Goal: Transaction & Acquisition: Obtain resource

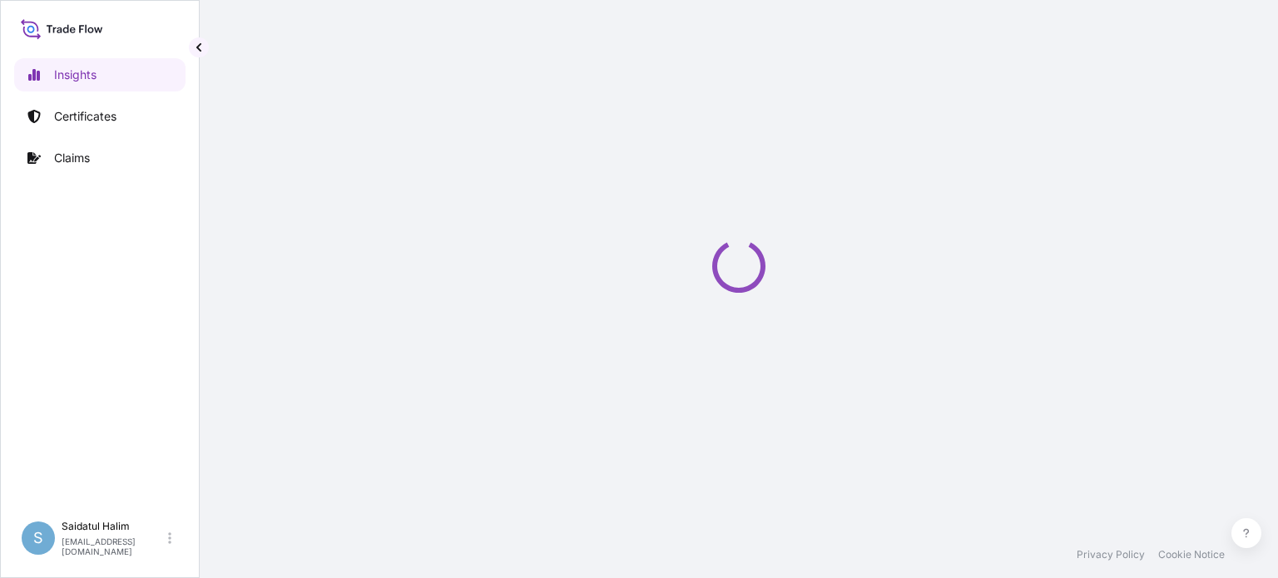
select select "2025"
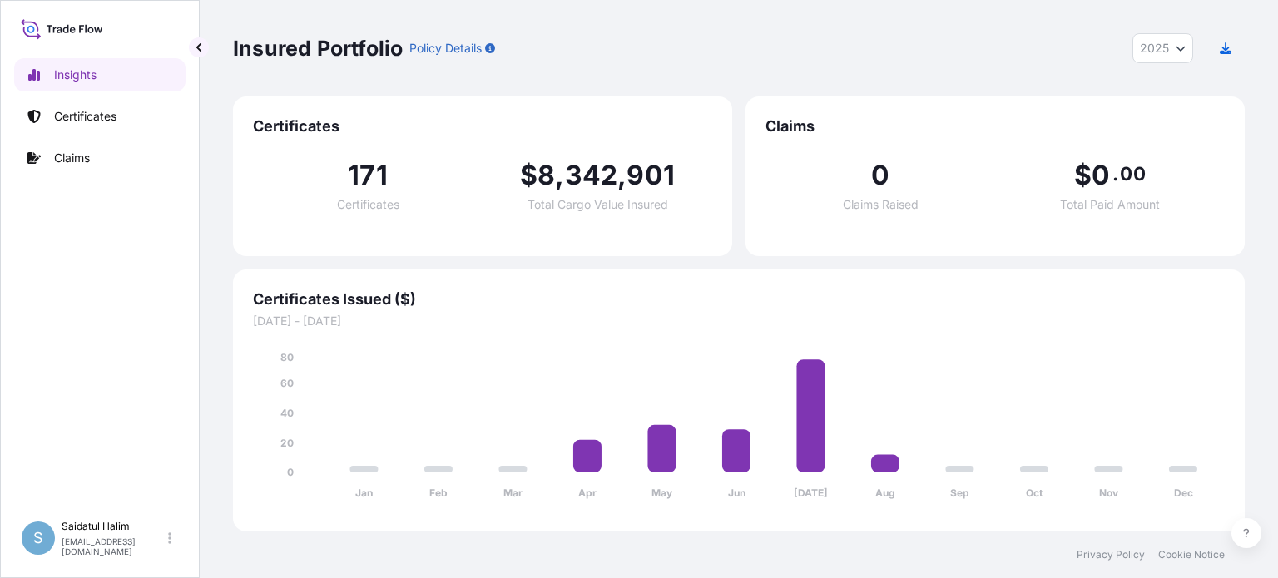
click at [995, 36] on div "Insured Portfolio Policy Details 2025 2025 2024 2023 2022" at bounding box center [739, 48] width 1012 height 30
click at [100, 116] on p "Certificates" at bounding box center [85, 116] width 62 height 17
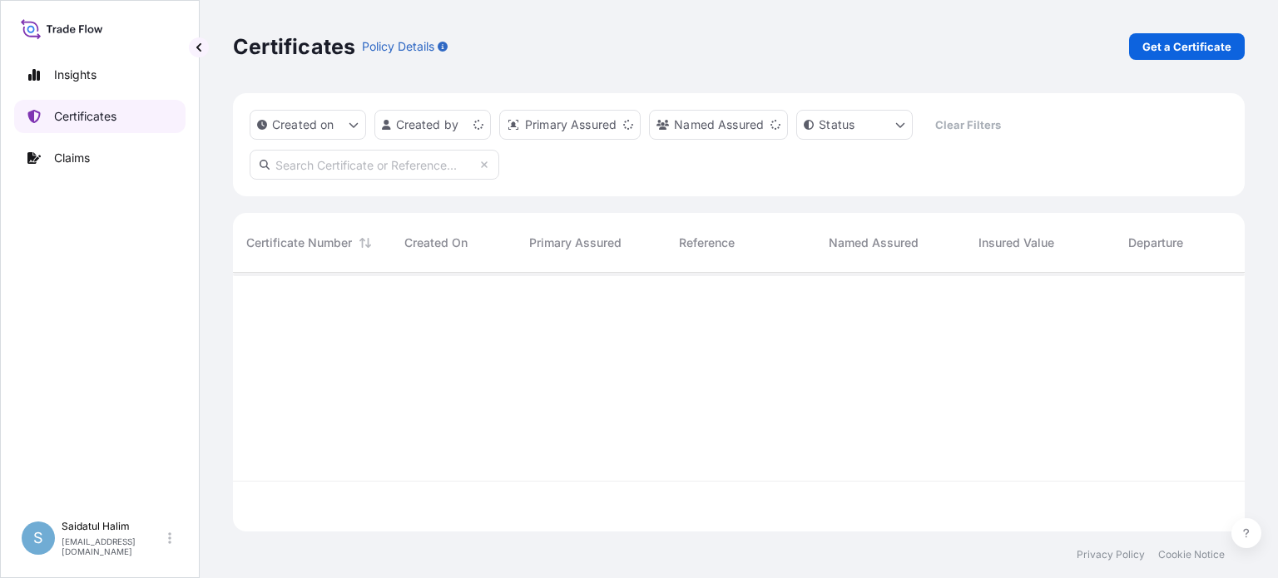
scroll to position [255, 999]
click at [1185, 45] on p "Get a Certificate" at bounding box center [1187, 46] width 89 height 17
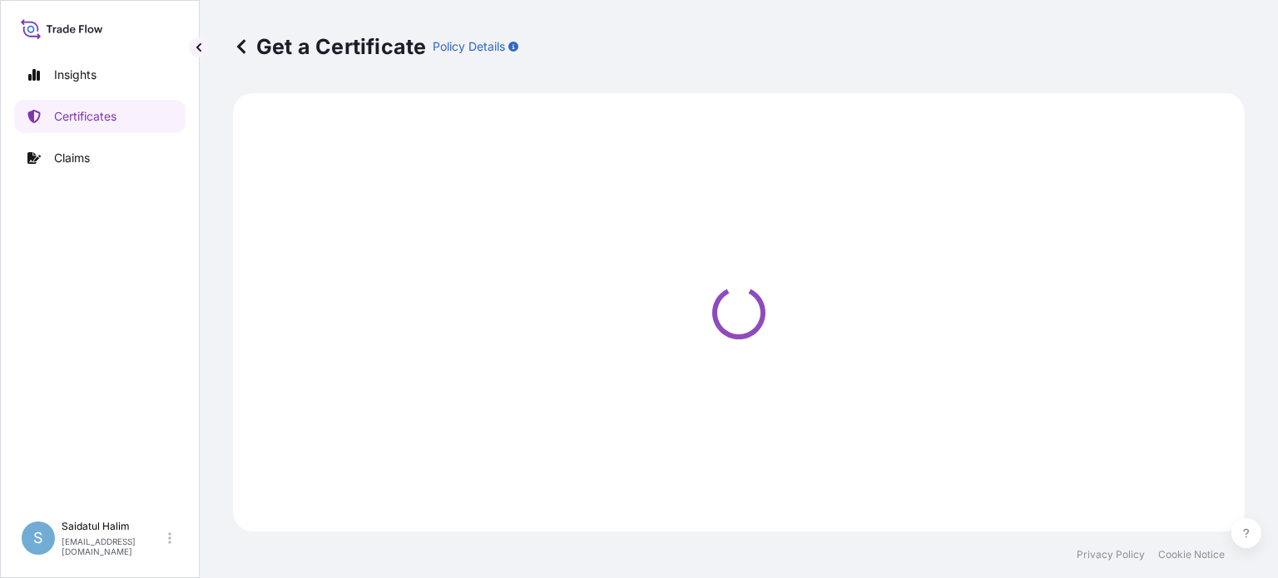
select select "Ocean Vessel"
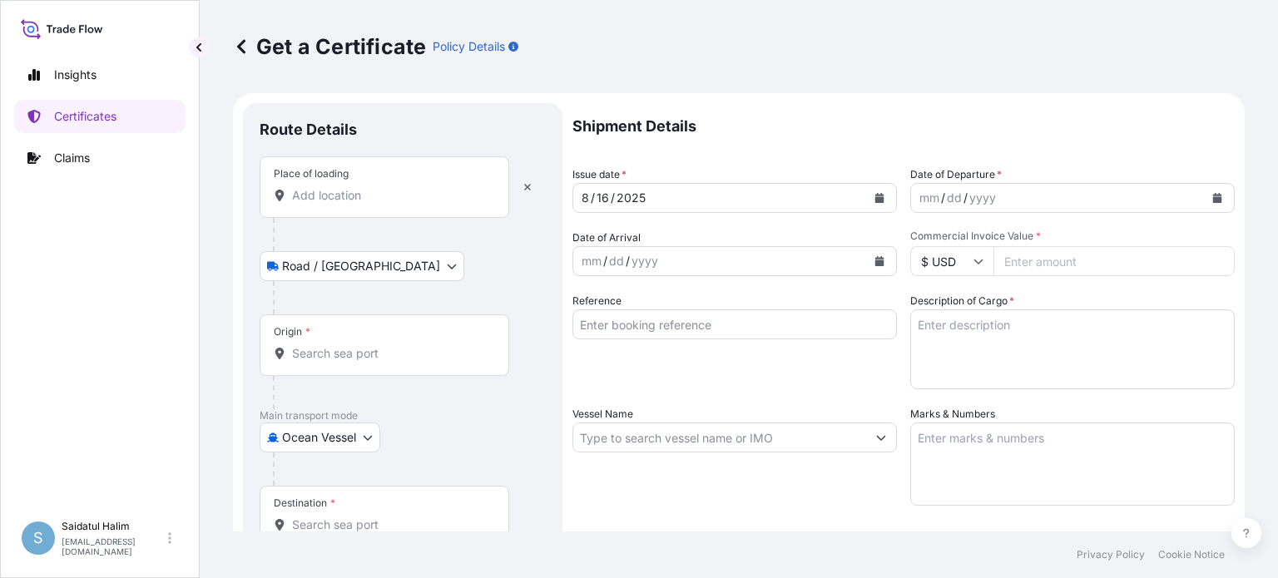
drag, startPoint x: 757, startPoint y: 19, endPoint x: 749, endPoint y: 26, distance: 10.0
click at [757, 19] on div "Get a Certificate Policy Details" at bounding box center [739, 46] width 1012 height 93
click at [340, 192] on input "Place of loading" at bounding box center [390, 195] width 196 height 17
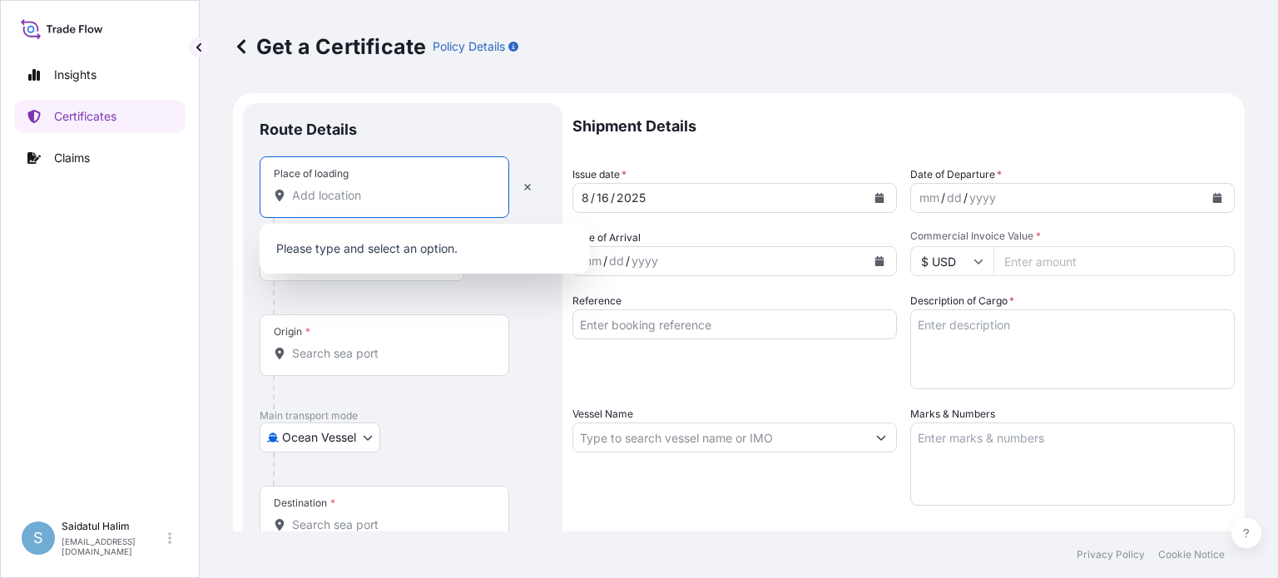
paste input "[GEOGRAPHIC_DATA], [GEOGRAPHIC_DATA]"
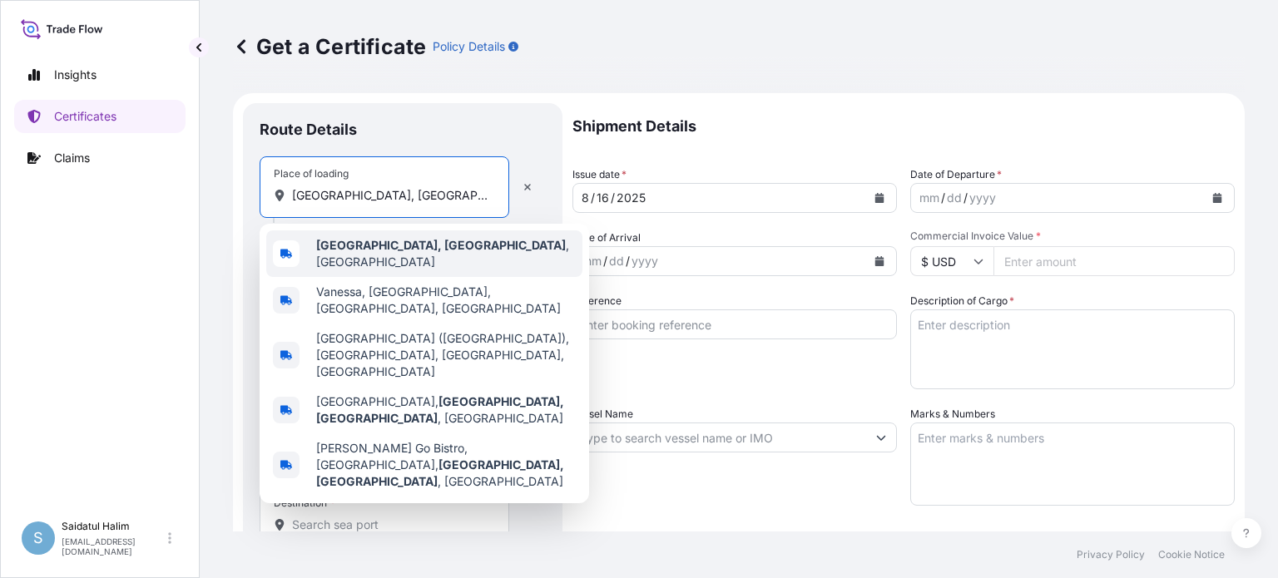
click at [399, 252] on span "[GEOGRAPHIC_DATA], [GEOGRAPHIC_DATA] , [GEOGRAPHIC_DATA]" at bounding box center [446, 253] width 260 height 33
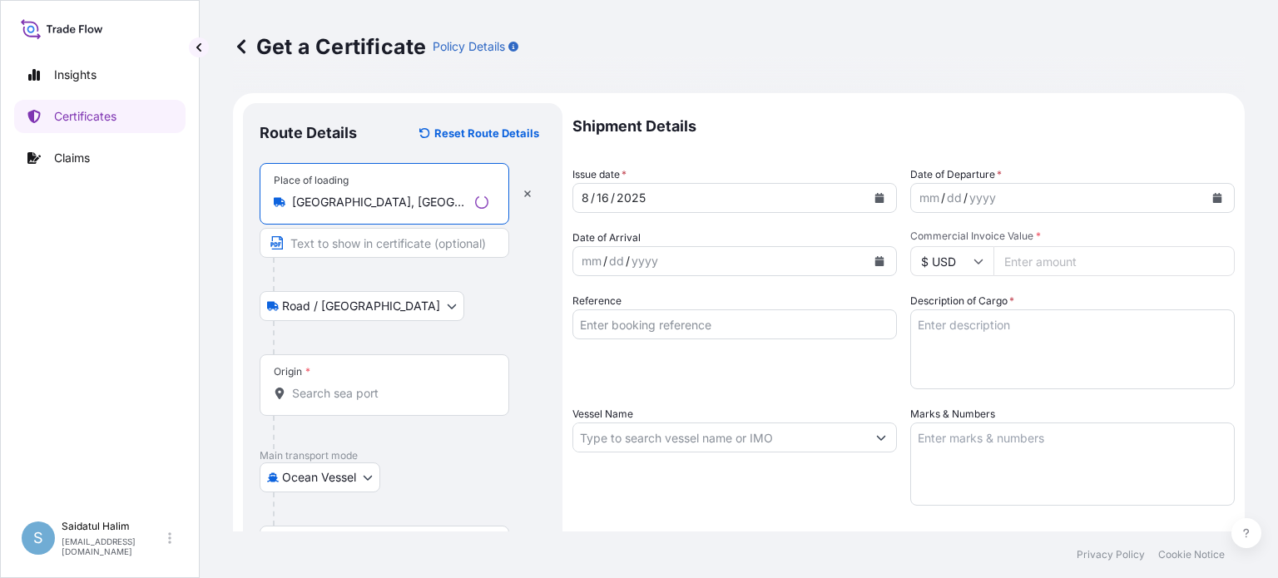
type input "[GEOGRAPHIC_DATA], [GEOGRAPHIC_DATA], [GEOGRAPHIC_DATA]"
click at [764, 83] on div "Get a Certificate Policy Details" at bounding box center [739, 46] width 1012 height 93
click at [340, 393] on input "Origin *" at bounding box center [390, 393] width 196 height 17
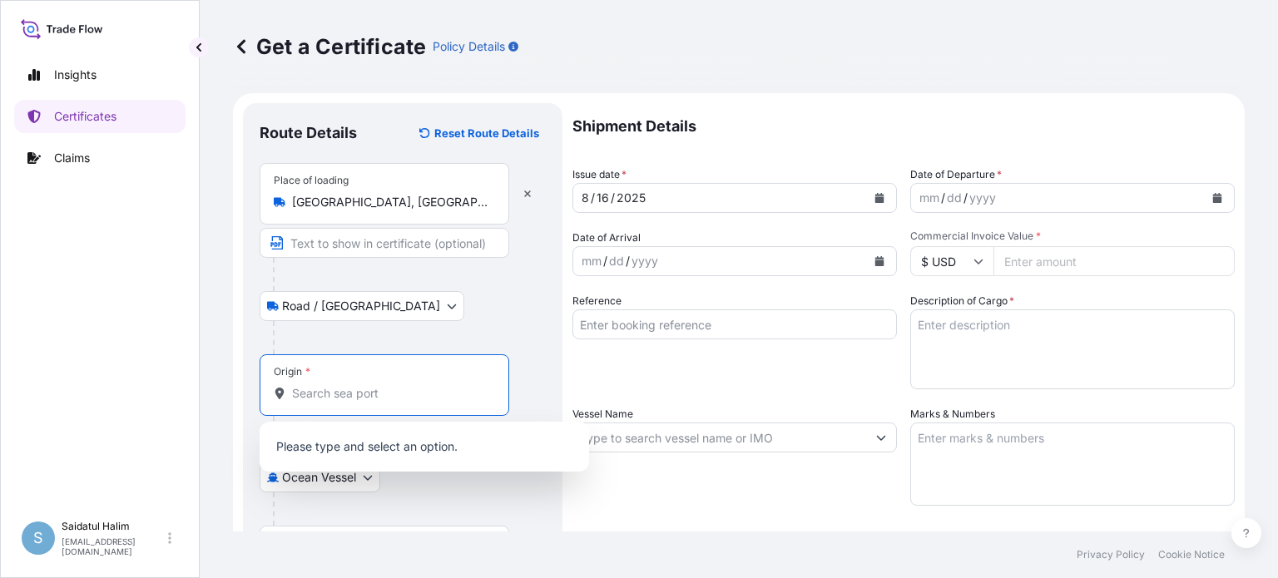
paste input "[GEOGRAPHIC_DATA]"
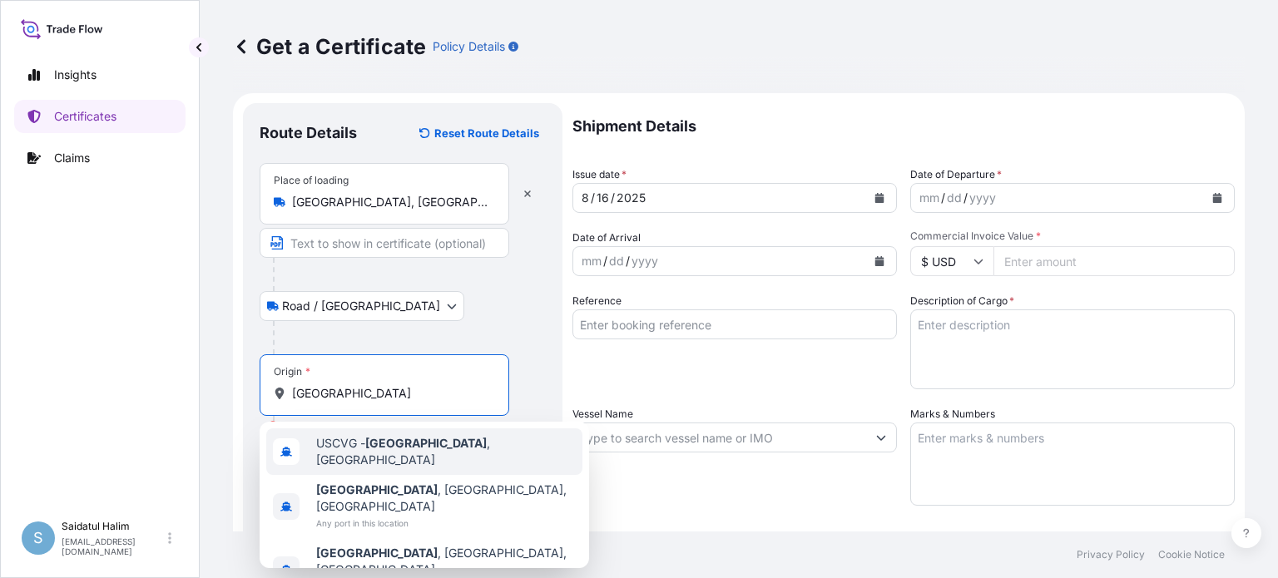
click at [370, 455] on span "USCVG - [GEOGRAPHIC_DATA] , [GEOGRAPHIC_DATA]" at bounding box center [446, 451] width 260 height 33
type input "USCVG - [GEOGRAPHIC_DATA], [GEOGRAPHIC_DATA]"
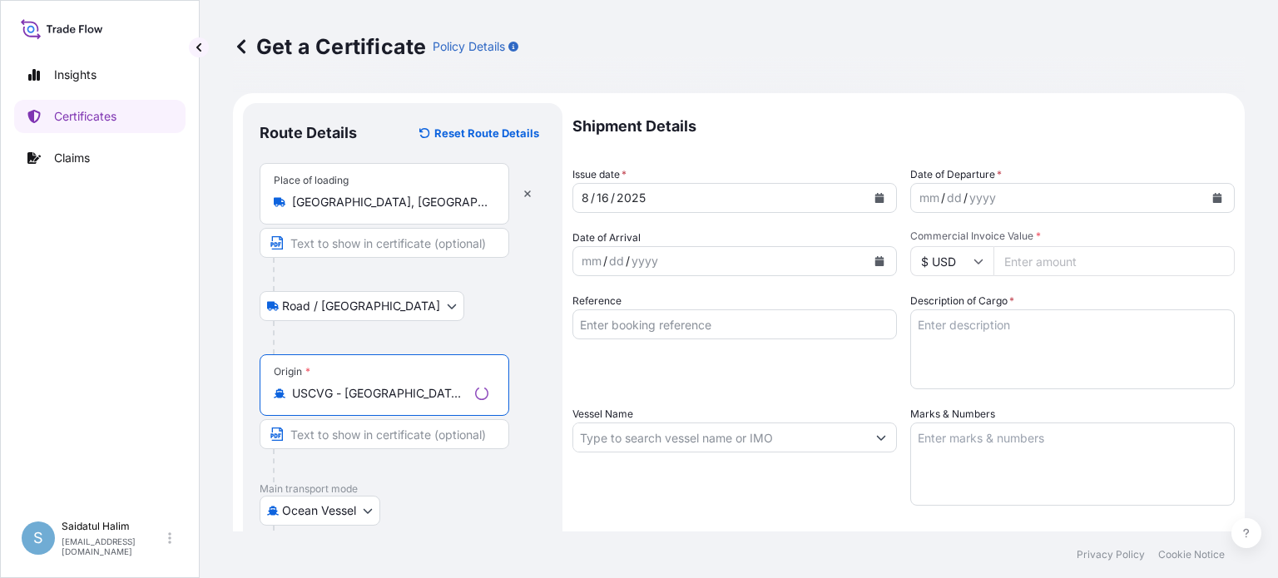
click at [528, 485] on p "Main transport mode" at bounding box center [403, 489] width 286 height 13
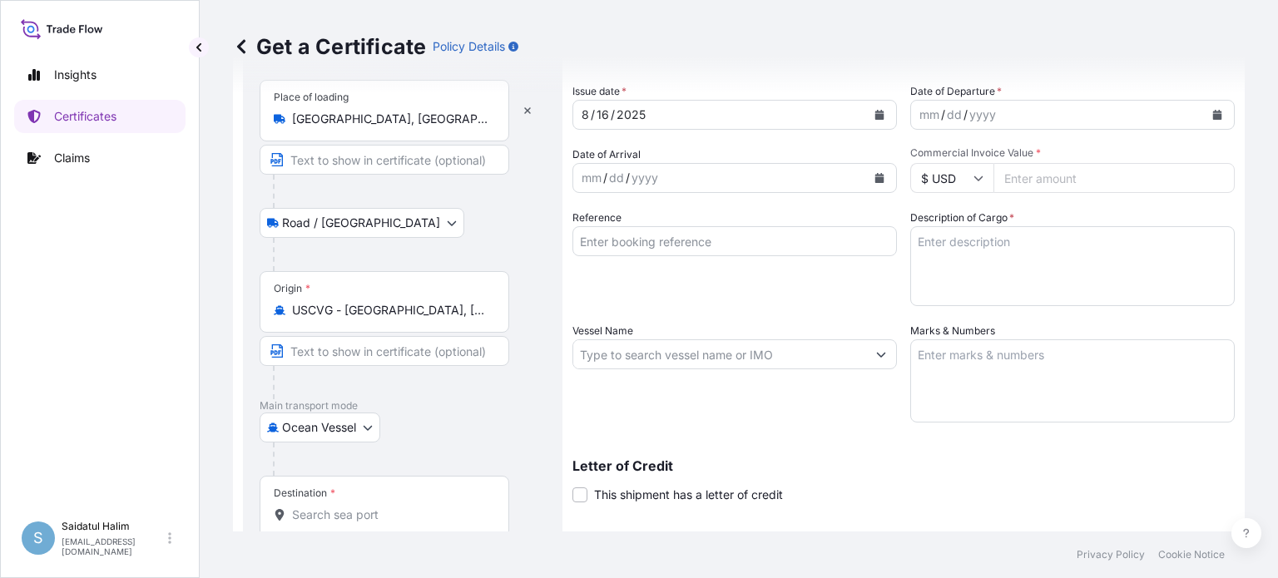
scroll to position [166, 0]
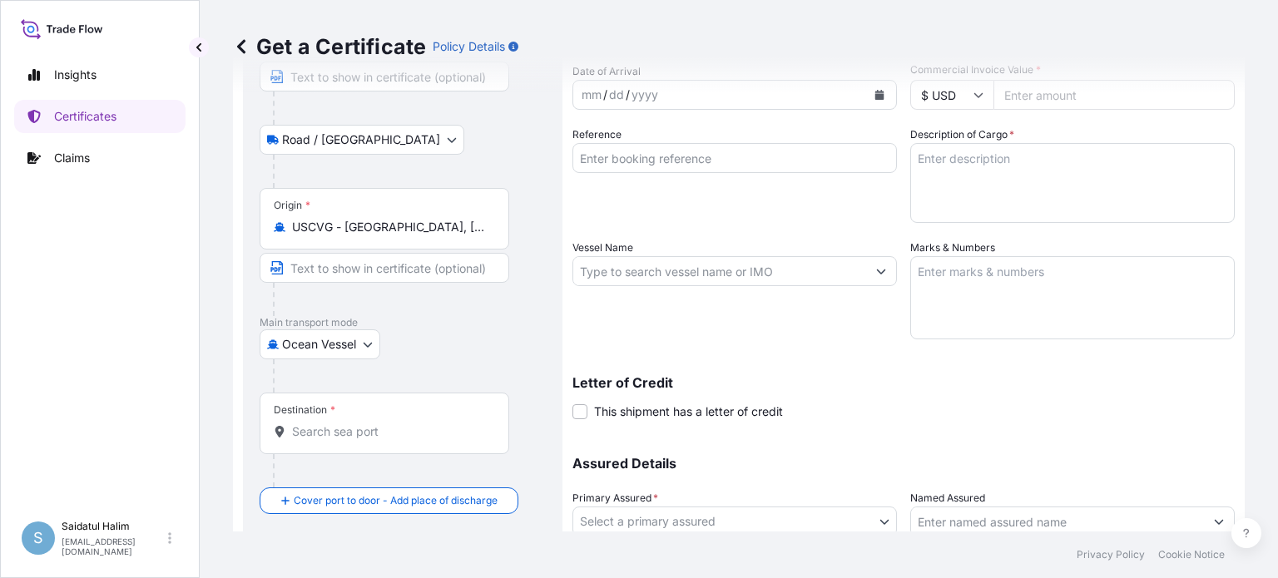
click at [852, 395] on div "Letter of Credit This shipment has a letter of credit Letter of credit * Letter…" at bounding box center [904, 398] width 662 height 44
click at [339, 424] on input "Destination *" at bounding box center [390, 432] width 196 height 17
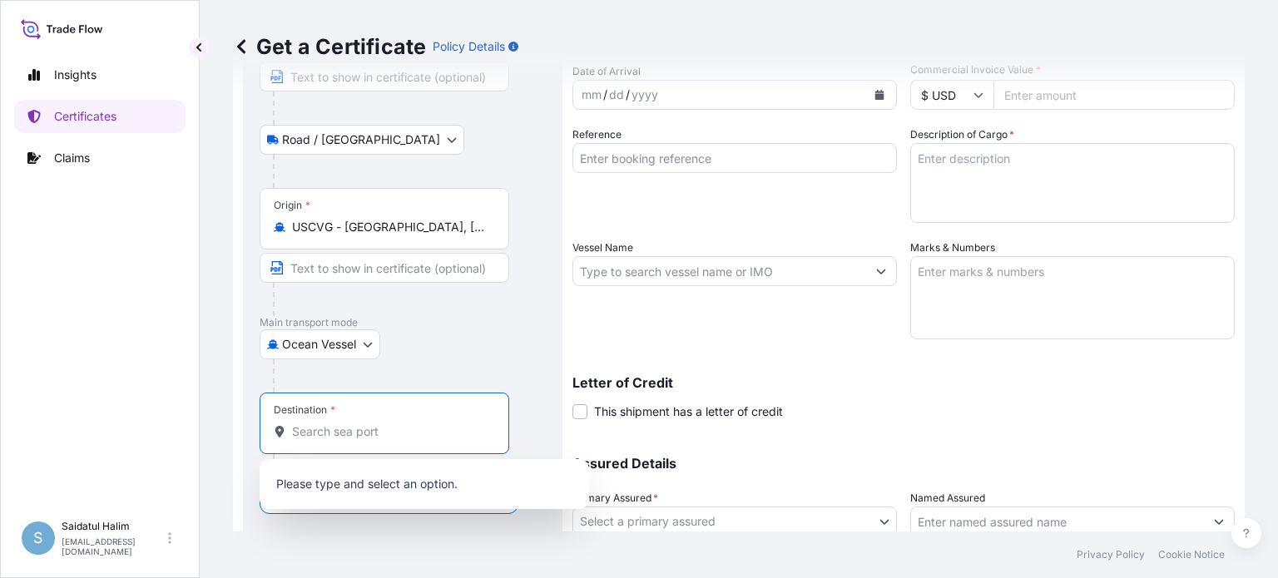
paste input "MONCHENGLADBACH"
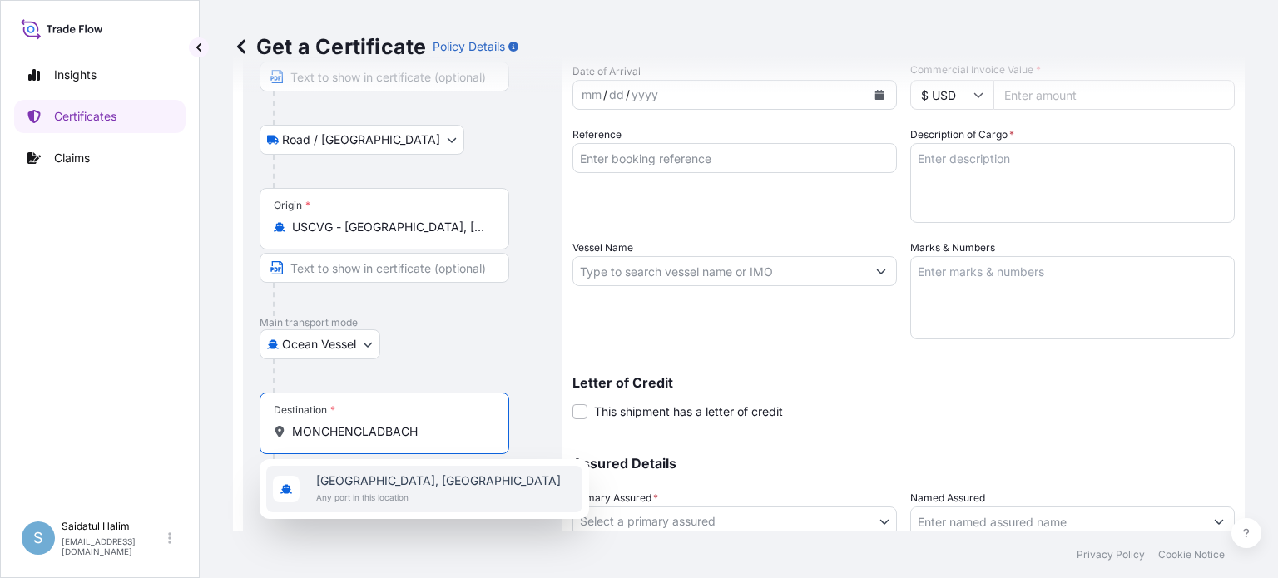
click at [446, 494] on span "Any port in this location" at bounding box center [438, 497] width 245 height 17
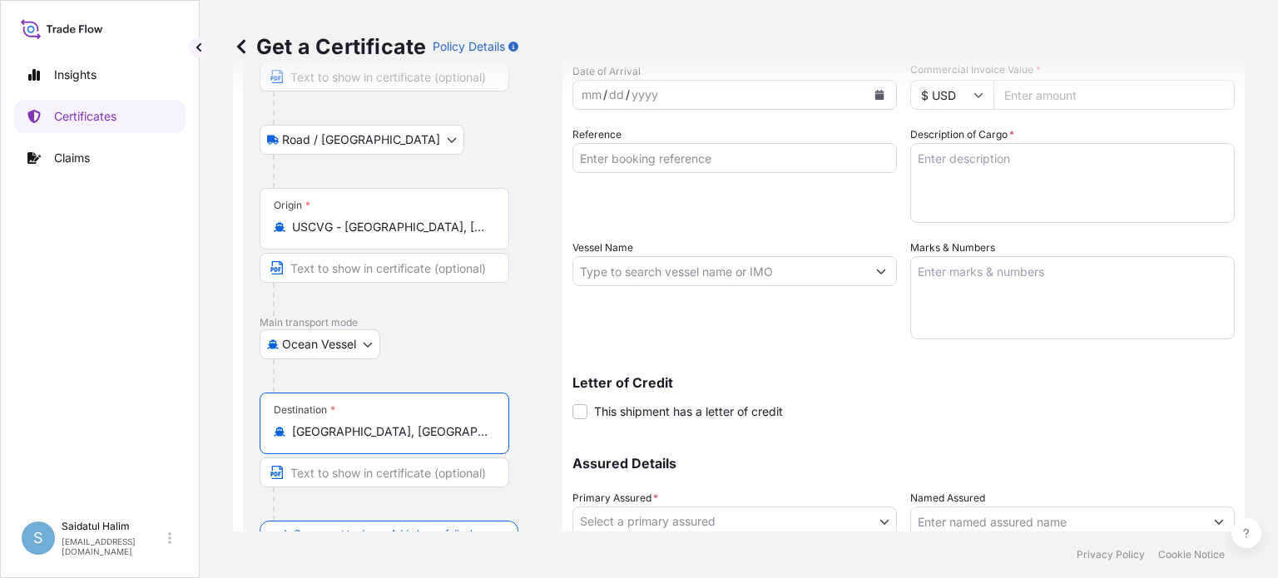
type input "[GEOGRAPHIC_DATA], [GEOGRAPHIC_DATA]"
click at [840, 359] on div "Letter of Credit This shipment has a letter of credit Letter of credit * Letter…" at bounding box center [904, 388] width 662 height 64
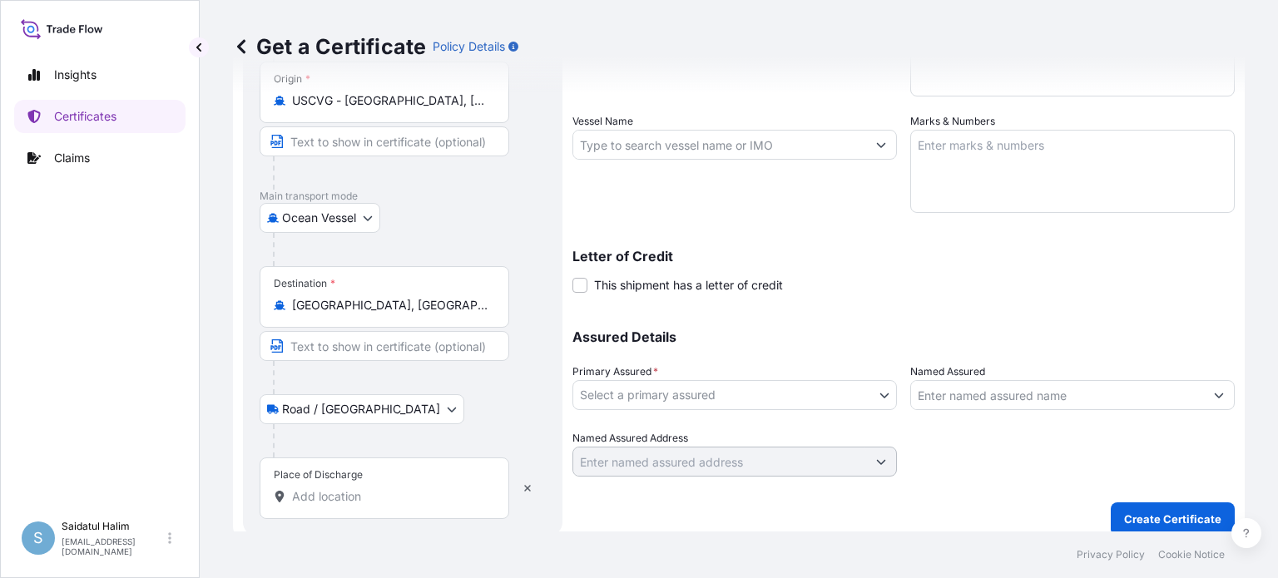
scroll to position [305, 0]
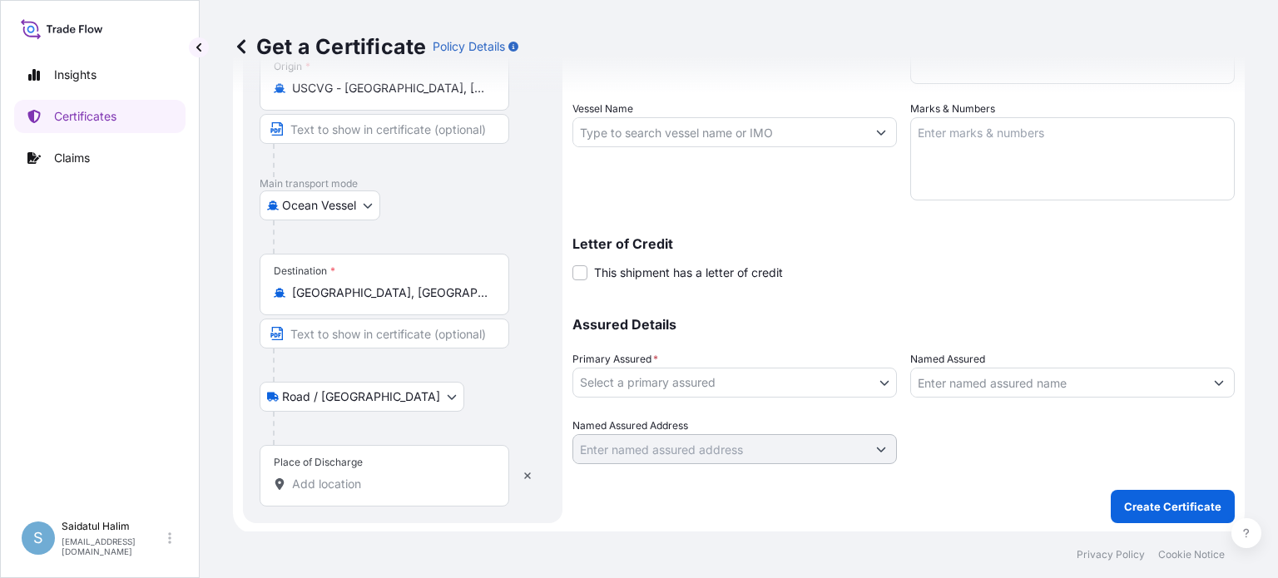
click at [330, 482] on input "Place of Discharge" at bounding box center [390, 484] width 196 height 17
paste input "[GEOGRAPHIC_DATA], [GEOGRAPHIC_DATA]"
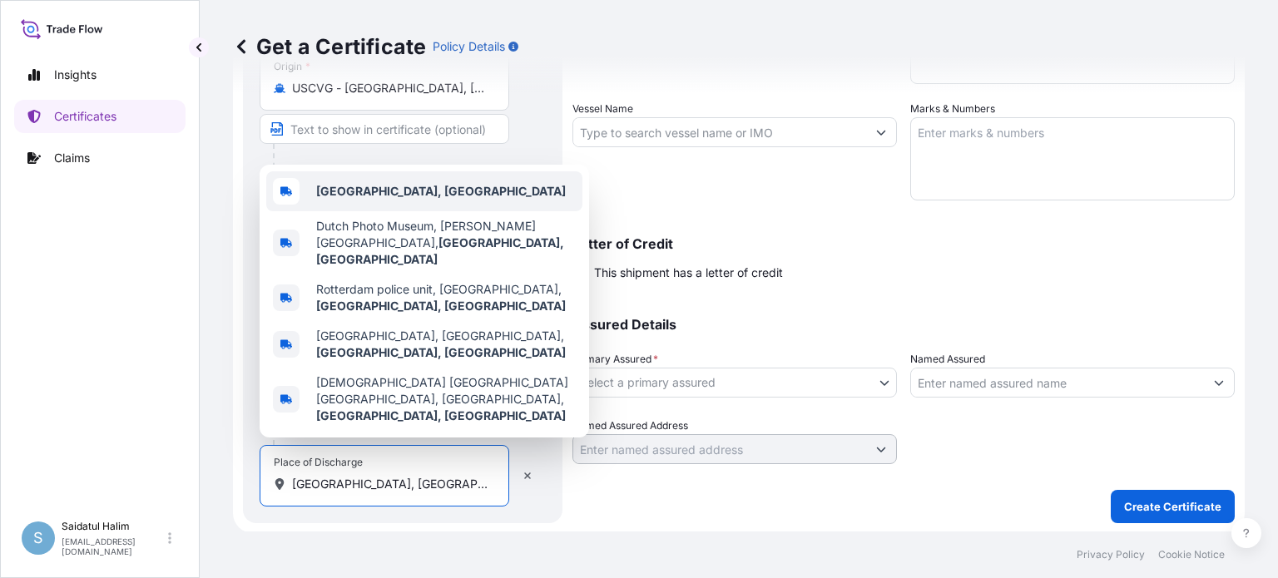
click at [397, 198] on b "[GEOGRAPHIC_DATA], [GEOGRAPHIC_DATA]" at bounding box center [441, 191] width 250 height 14
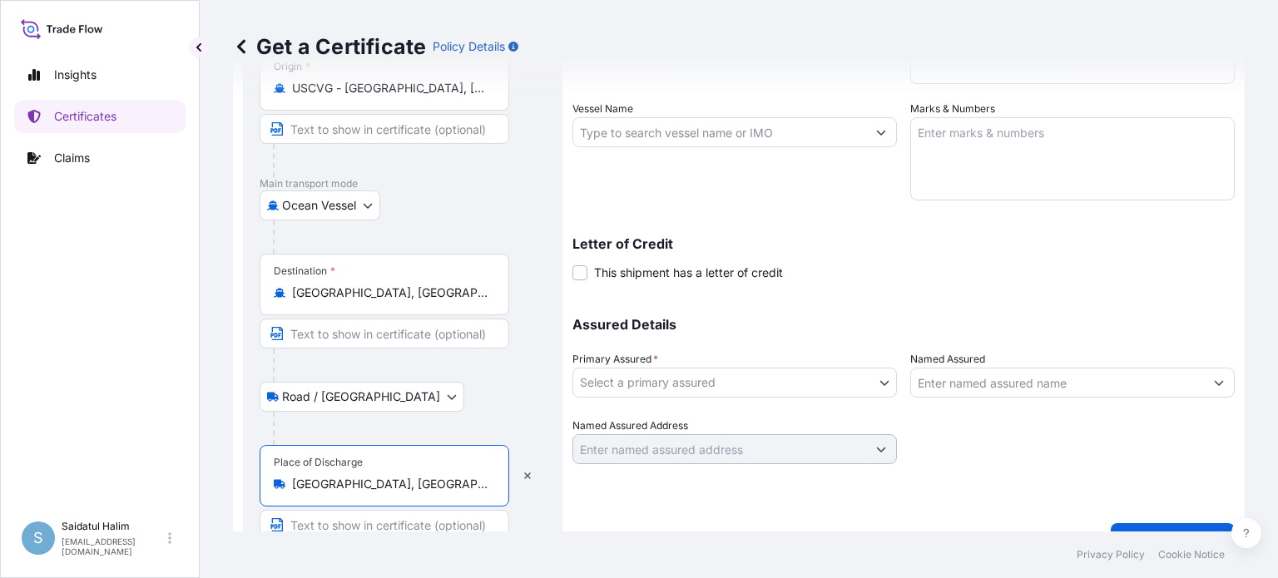
type input "[GEOGRAPHIC_DATA], [GEOGRAPHIC_DATA]"
click at [593, 510] on div "Shipment Details Issue date * [DATE] Date of Departure * mm / dd / yyyy Date of…" at bounding box center [904, 177] width 662 height 759
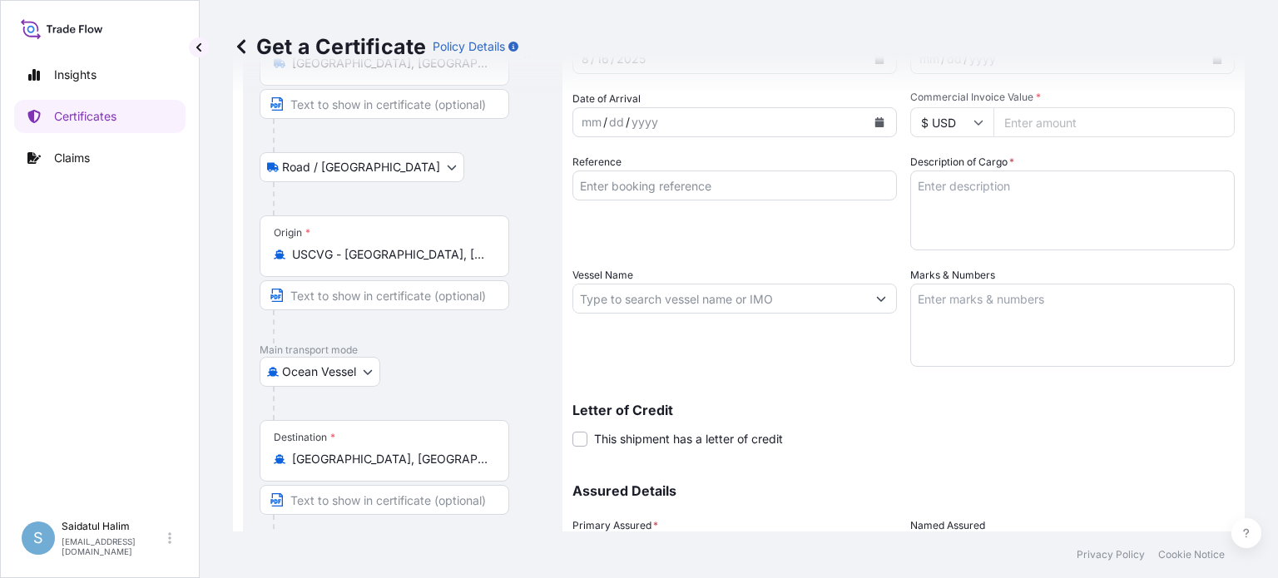
scroll to position [0, 0]
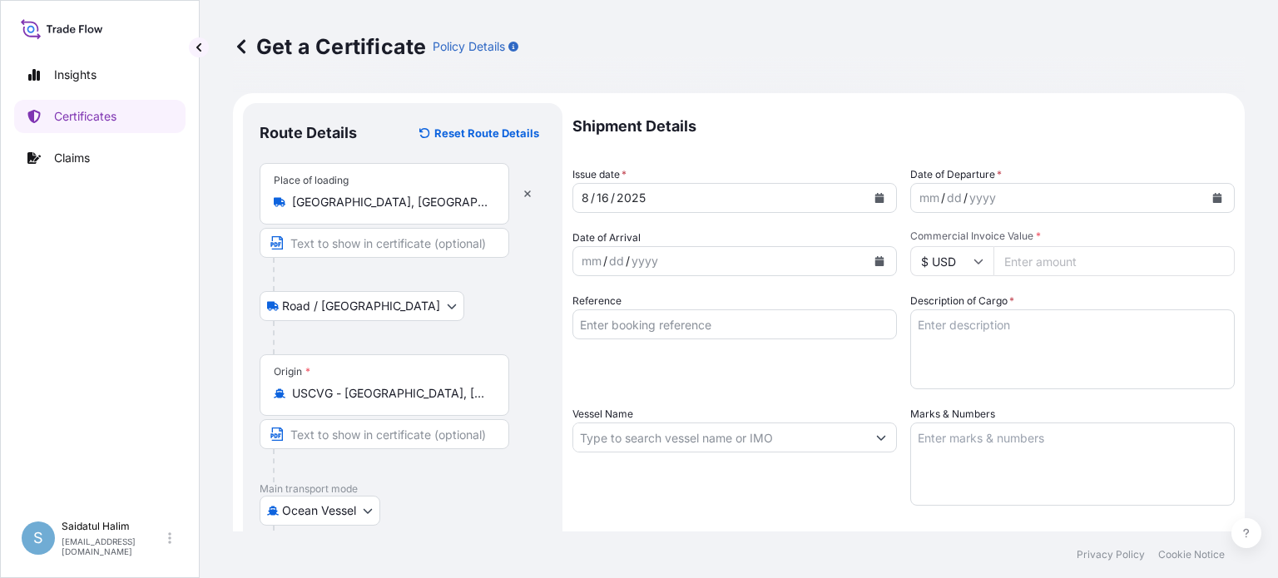
click at [1173, 72] on div "Get a Certificate Policy Details" at bounding box center [739, 46] width 1012 height 93
click at [1213, 193] on icon "Calendar" at bounding box center [1217, 198] width 9 height 10
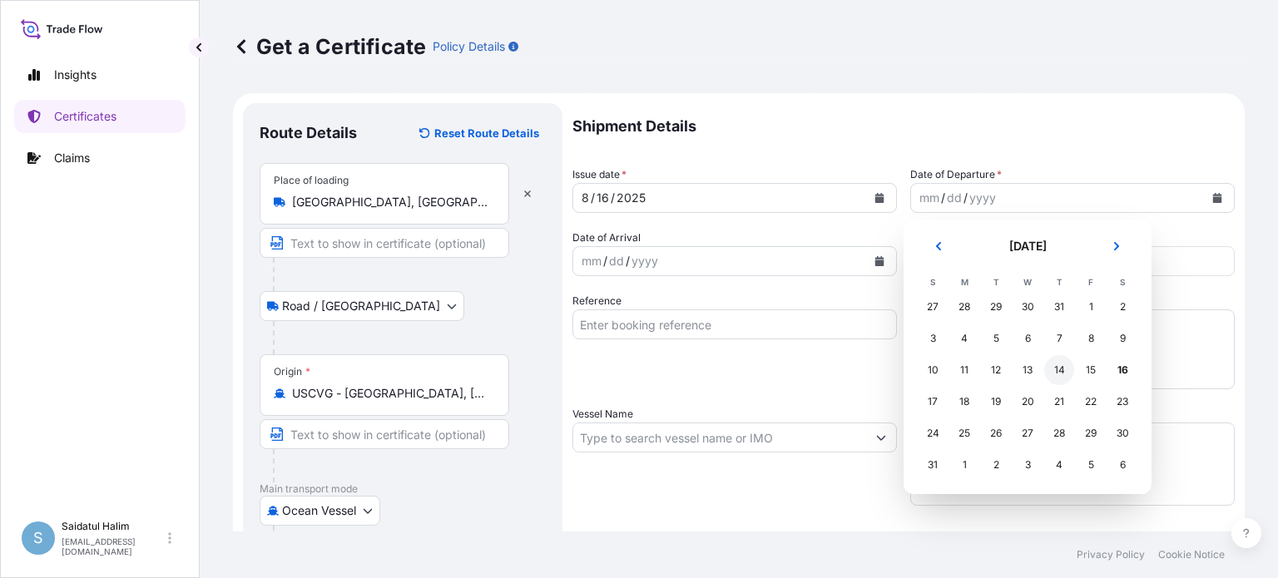
click at [1056, 370] on div "14" at bounding box center [1059, 370] width 30 height 30
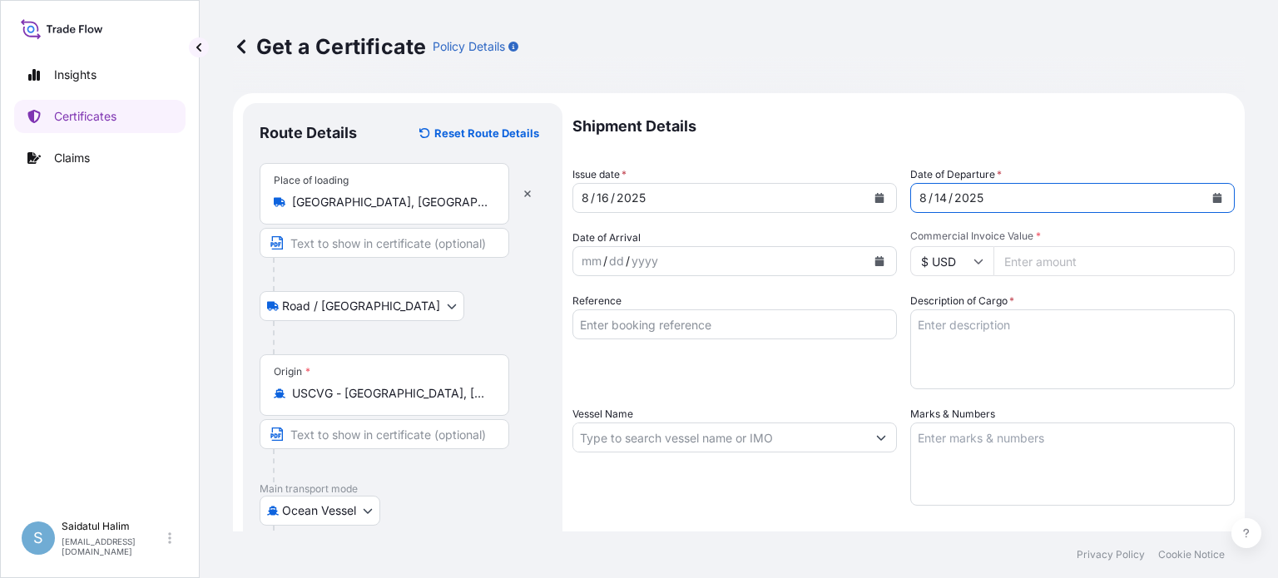
click at [1015, 257] on input "Commercial Invoice Value *" at bounding box center [1114, 261] width 241 height 30
click at [1017, 260] on input "Commercial Invoice Value *" at bounding box center [1114, 261] width 241 height 30
paste input "80202.34"
type input "80202.34"
click at [722, 329] on input "Reference" at bounding box center [735, 325] width 325 height 30
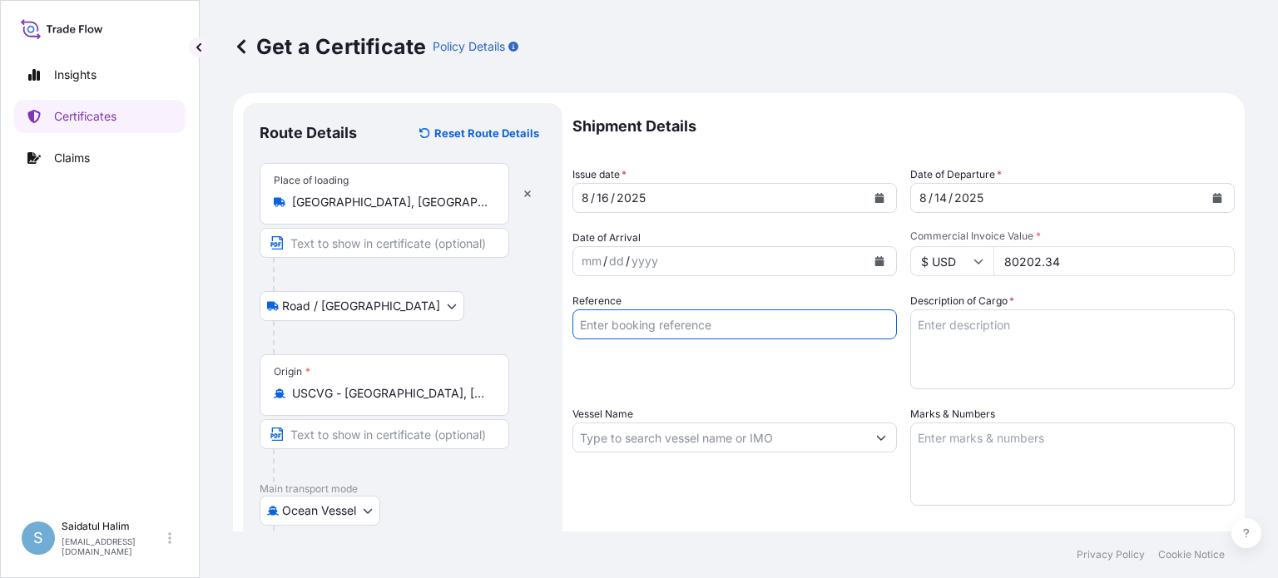
paste input "10420776688"
type input "10420776688"
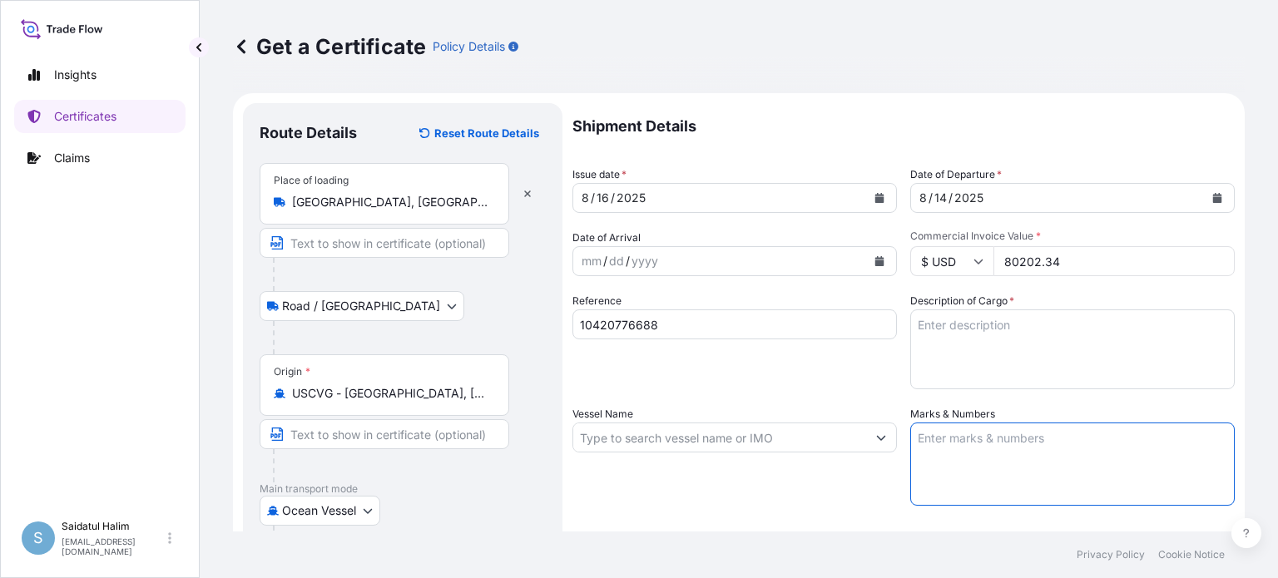
click at [972, 442] on textarea "Marks & Numbers" at bounding box center [1072, 464] width 325 height 83
paste textarea "10420776688"
click at [934, 453] on textarea "10420776688" at bounding box center [1072, 464] width 325 height 83
paste textarea "5050098 231854"
click at [932, 467] on textarea "10420776688 5050098 231854" at bounding box center [1072, 464] width 325 height 83
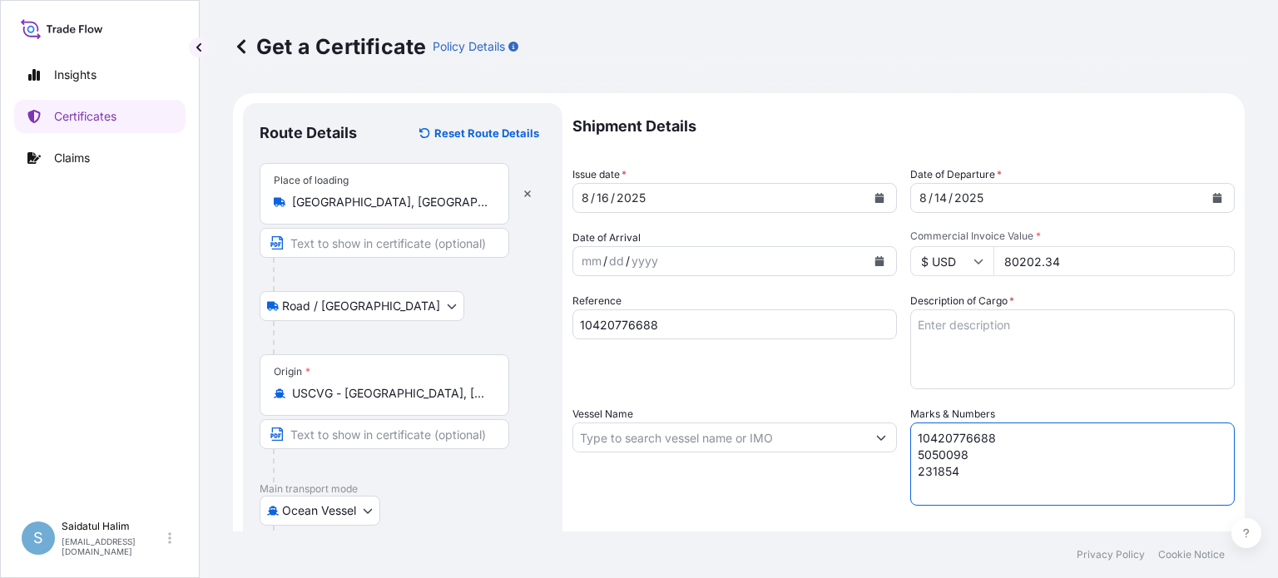
type textarea "10420776688 5050098 231854"
click at [720, 438] on input "Vessel Name" at bounding box center [719, 438] width 293 height 30
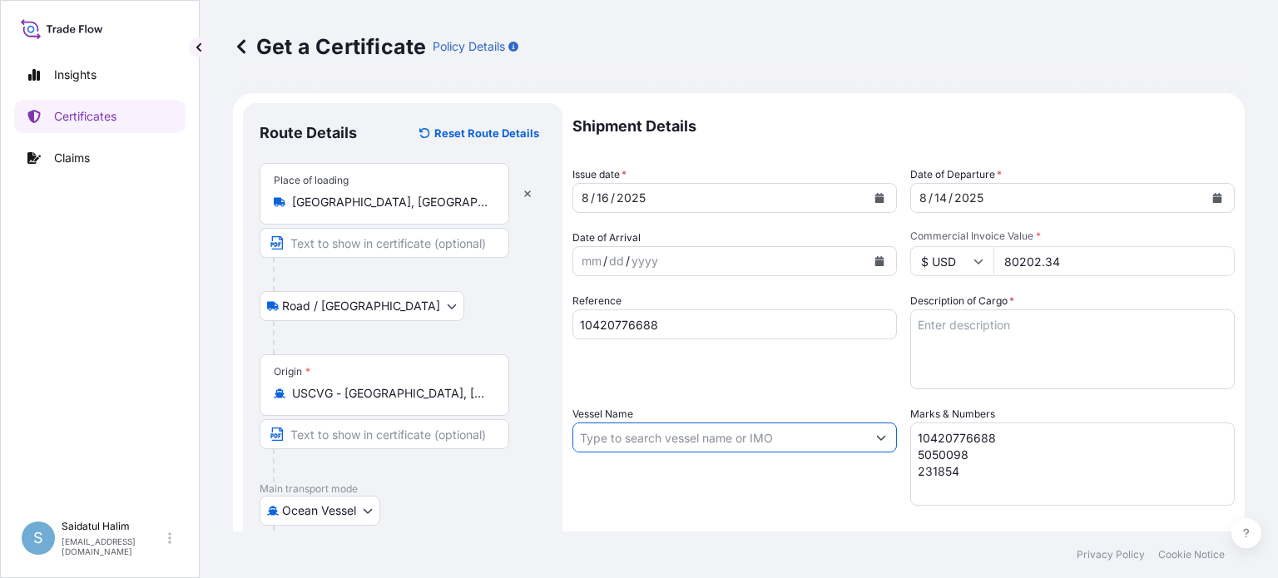
paste input "EVER FOREVER"
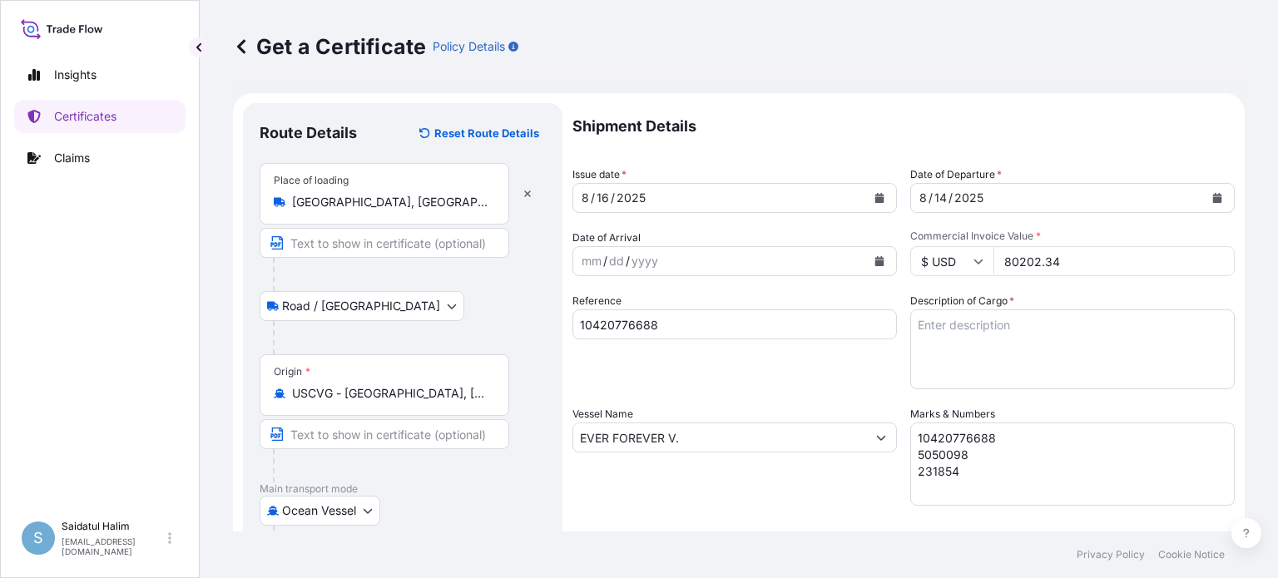
click at [696, 439] on input "EVER FOREVER V." at bounding box center [719, 438] width 293 height 30
paste input "028E"
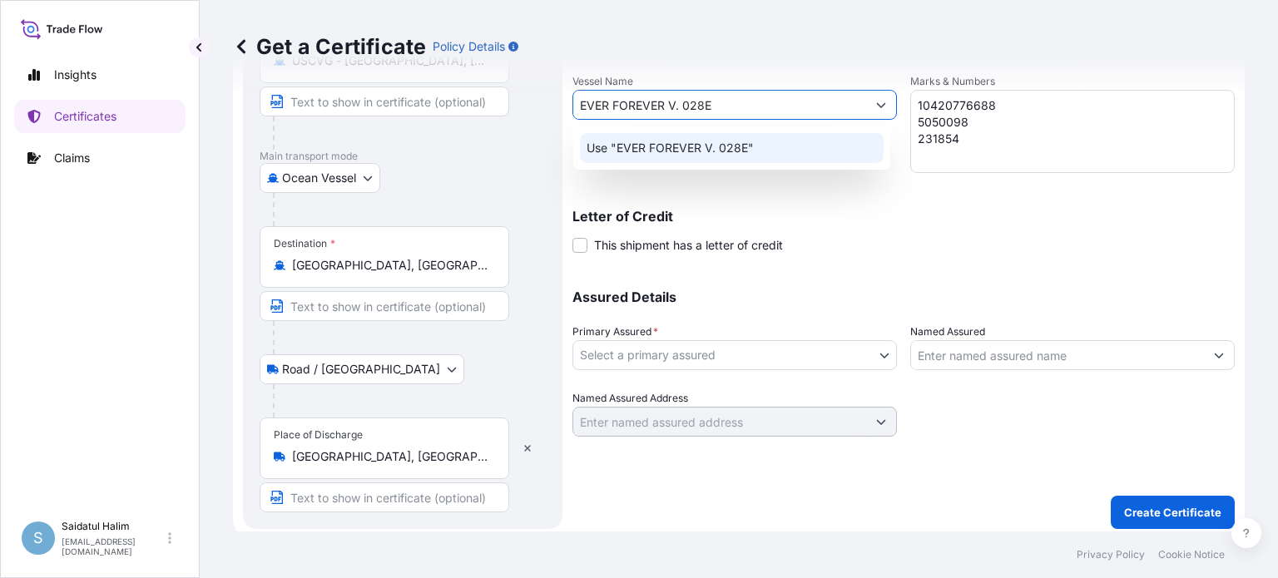
scroll to position [339, 0]
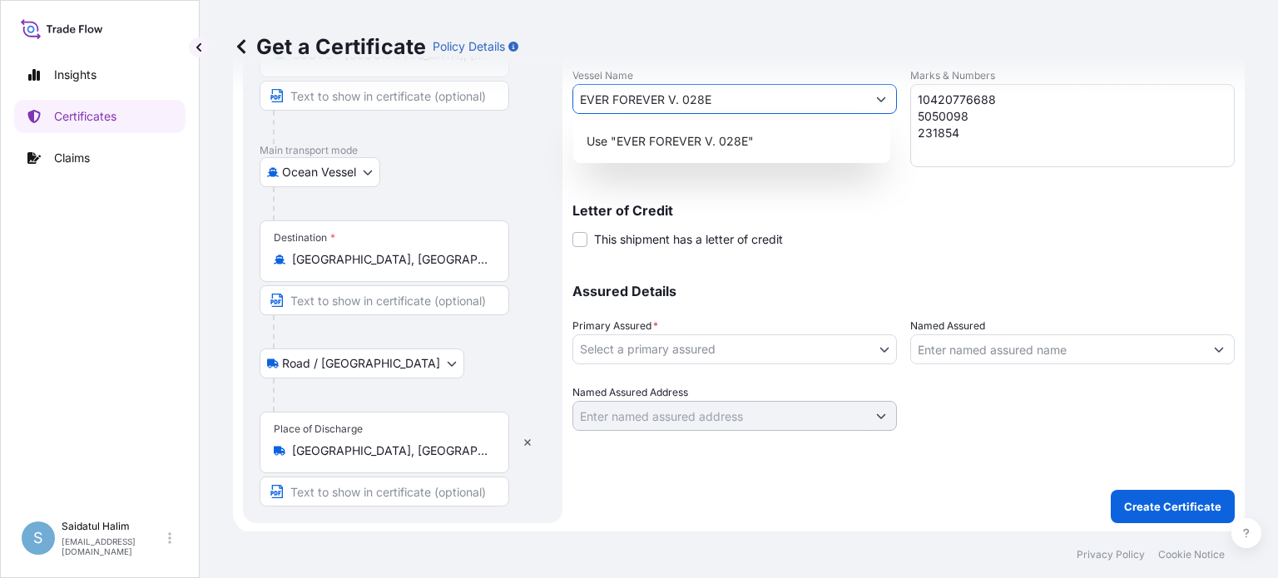
type input "EVER FOREVER V. 028E"
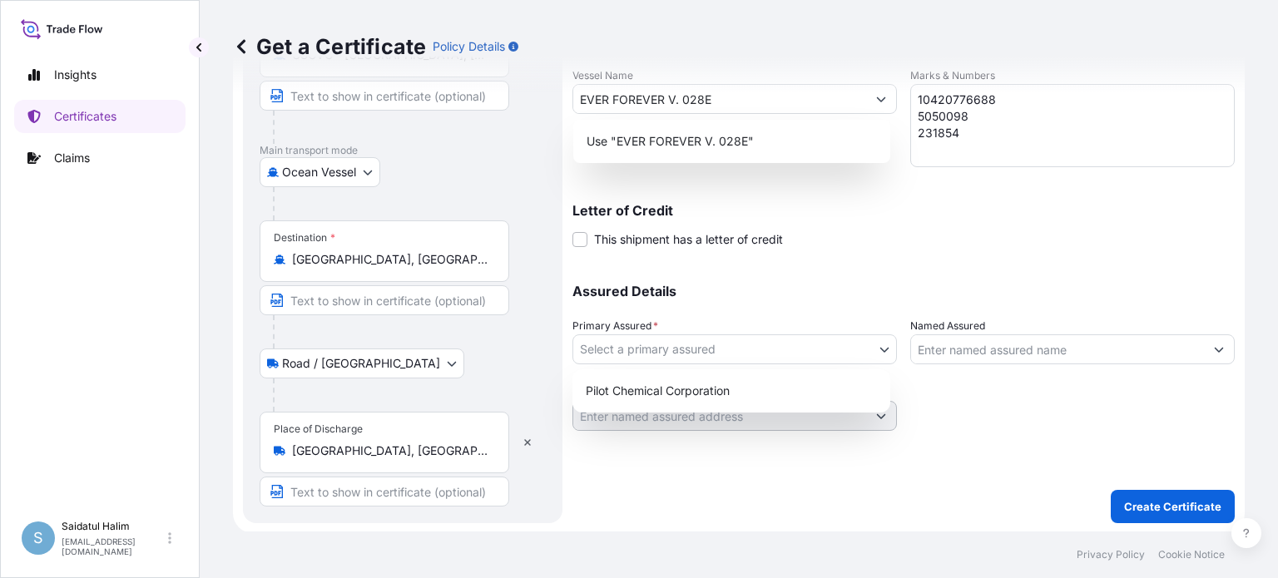
click at [753, 355] on body "1 option available. 0 options available. 1 option available. 1 option available…" at bounding box center [639, 289] width 1278 height 578
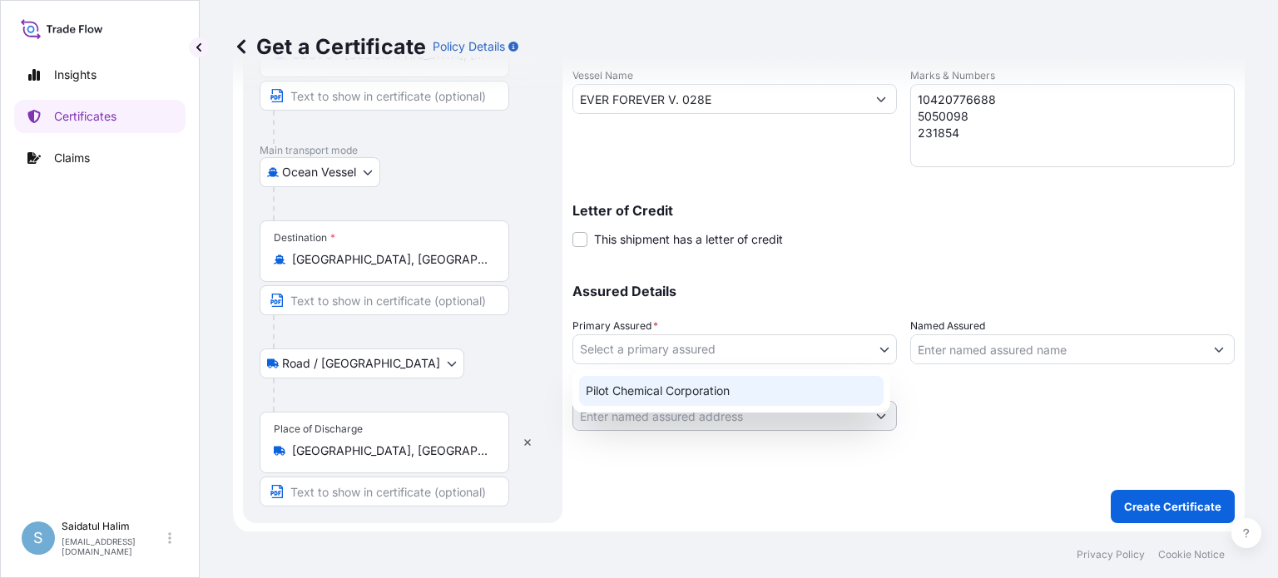
click at [678, 397] on div "Pilot Chemical Corporation" at bounding box center [731, 391] width 305 height 30
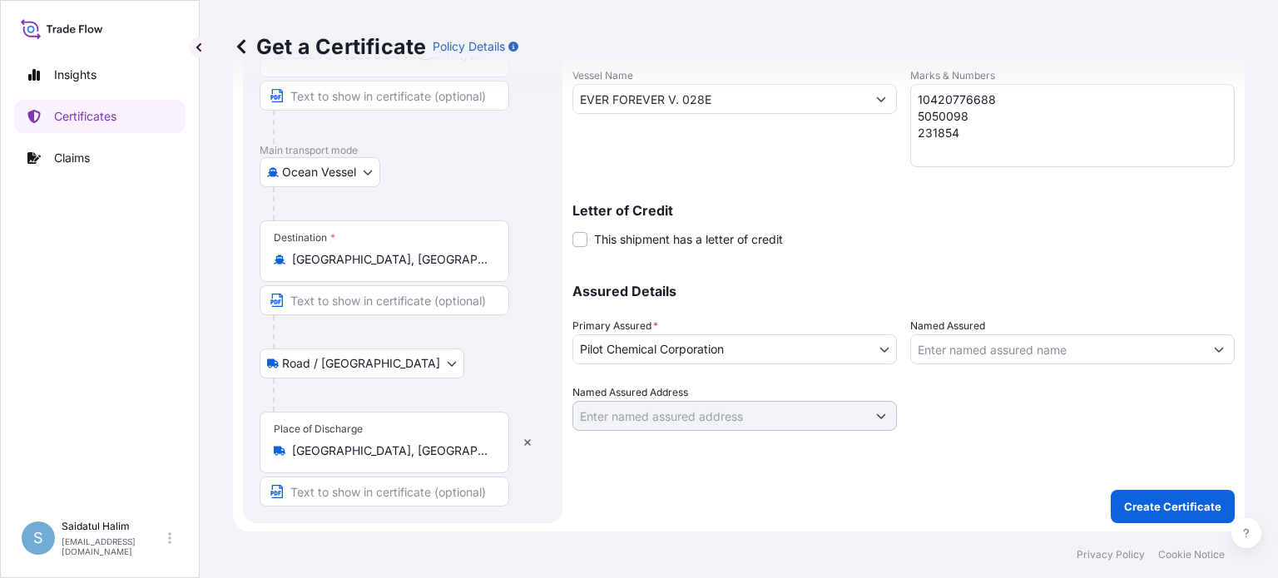
click at [950, 349] on input "Named Assured" at bounding box center [1057, 350] width 293 height 30
paste input "RHENUS LUB GMBH AND CO KG"
type input "RHENUS LUB GMBH AND CO KG"
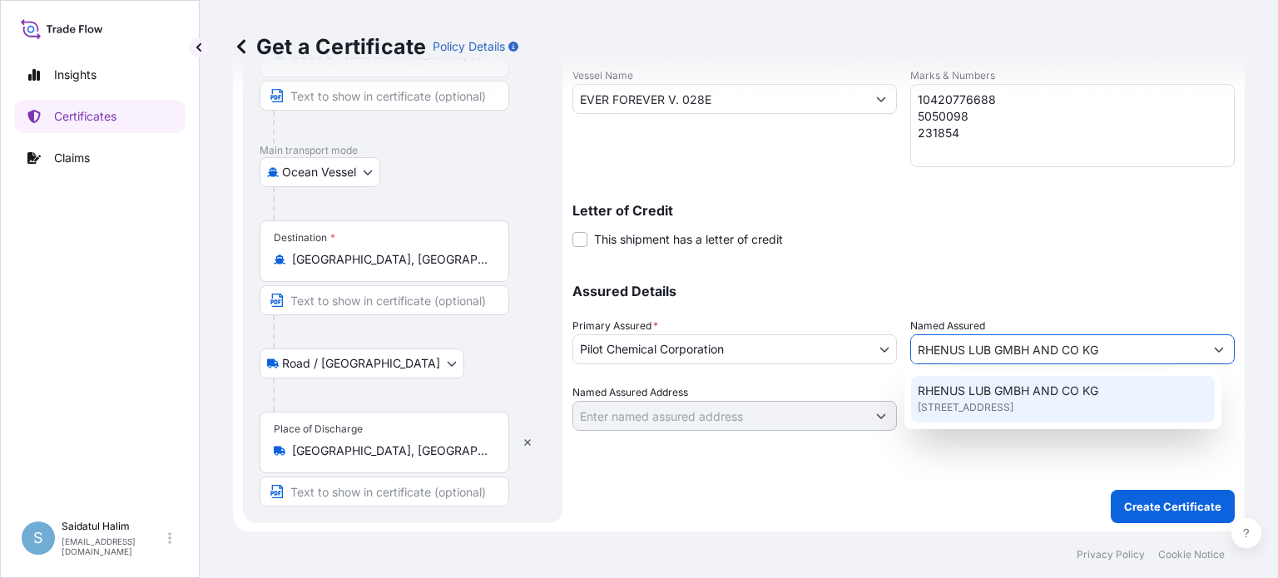
click at [985, 402] on span "[STREET_ADDRESS]" at bounding box center [966, 407] width 96 height 17
type input "[STREET_ADDRESS]"
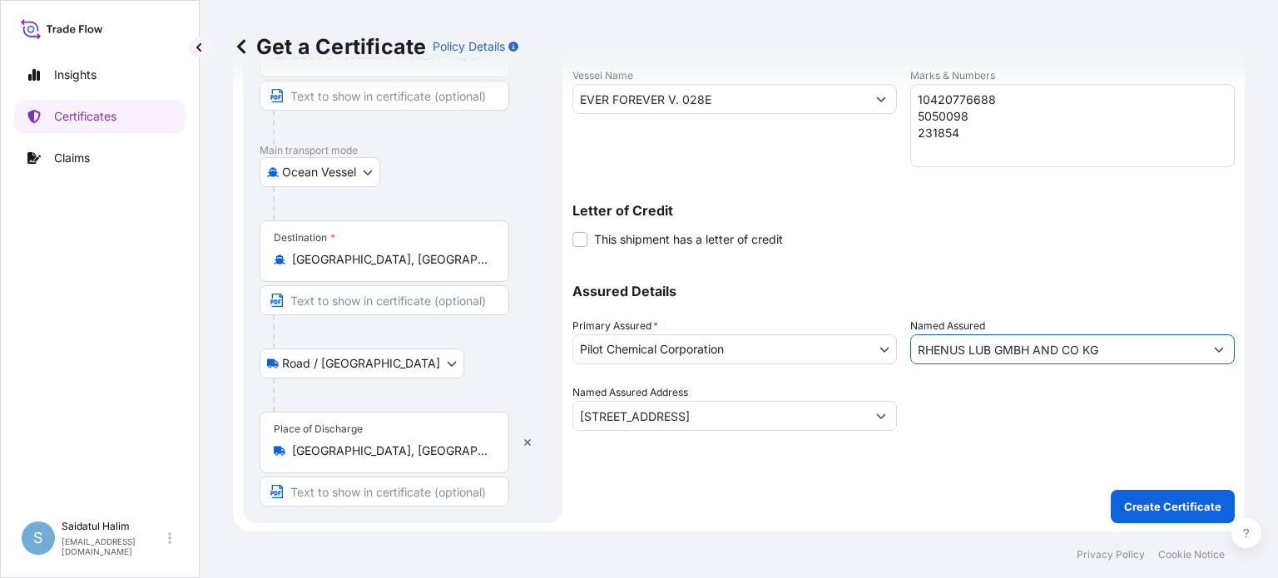
type input "RHENUS LUB GMBH AND CO KG"
click at [975, 459] on div "Shipment Details Issue date * [DATE] Date of Departure * [DATE] Date of Arrival…" at bounding box center [904, 143] width 662 height 759
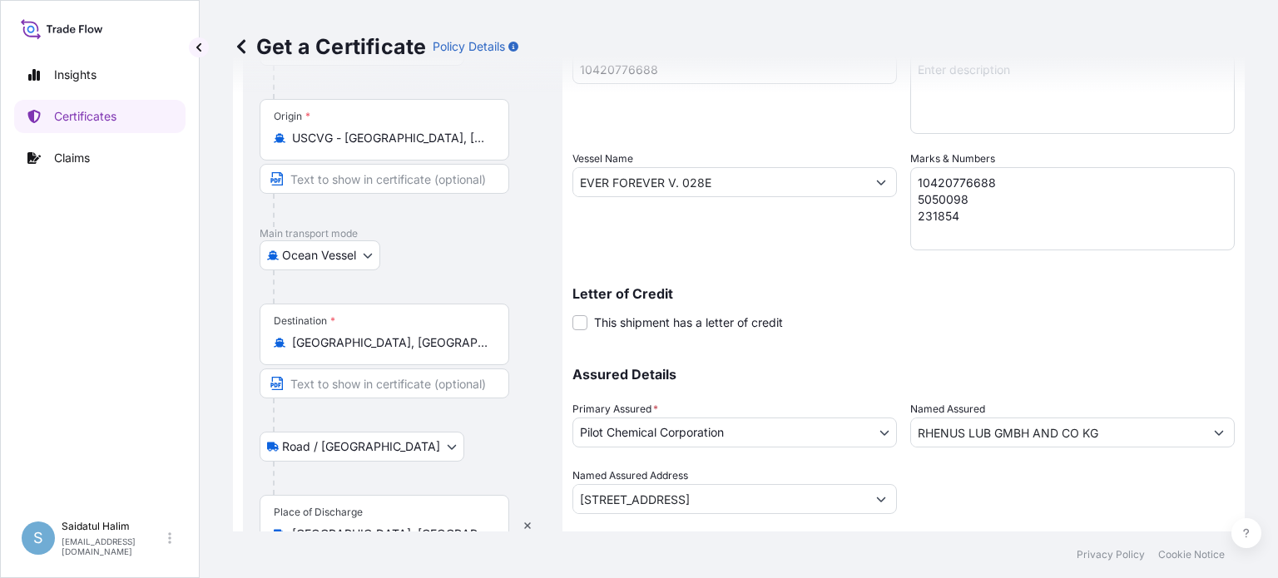
scroll to position [0, 0]
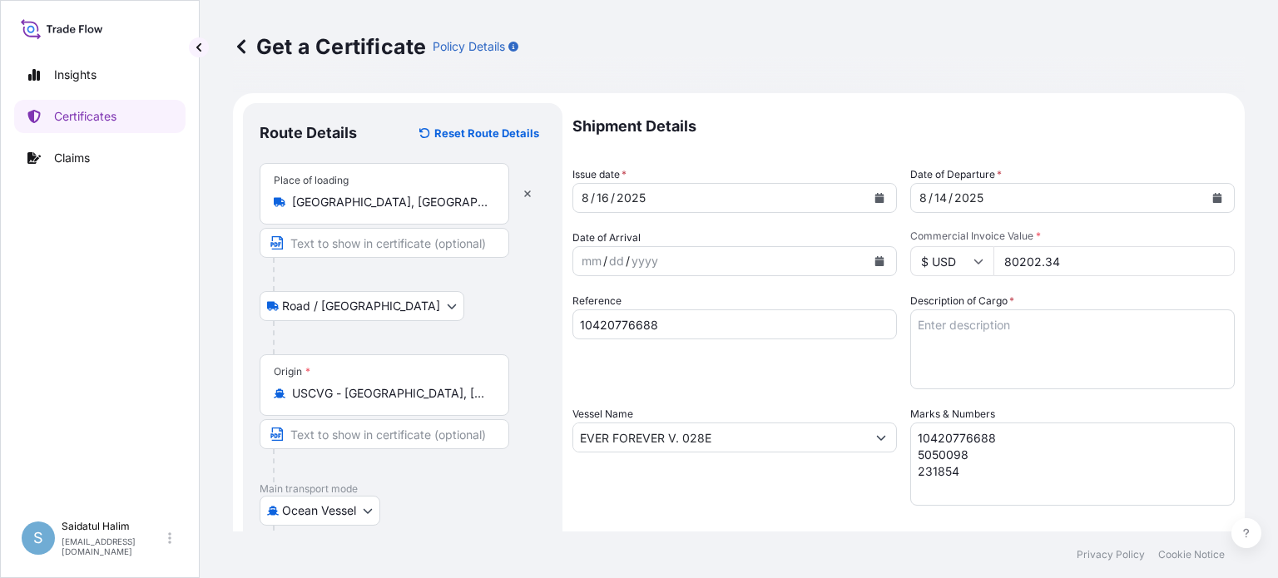
click at [947, 329] on textarea "Description of Cargo *" at bounding box center [1072, 350] width 325 height 80
paste textarea "16"
click at [949, 330] on textarea "16" at bounding box center [1072, 350] width 325 height 80
paste textarea "IBC CONTAINER LOADED INTO 1 20' CONTAINER(S) ARISTONATE S-2460"
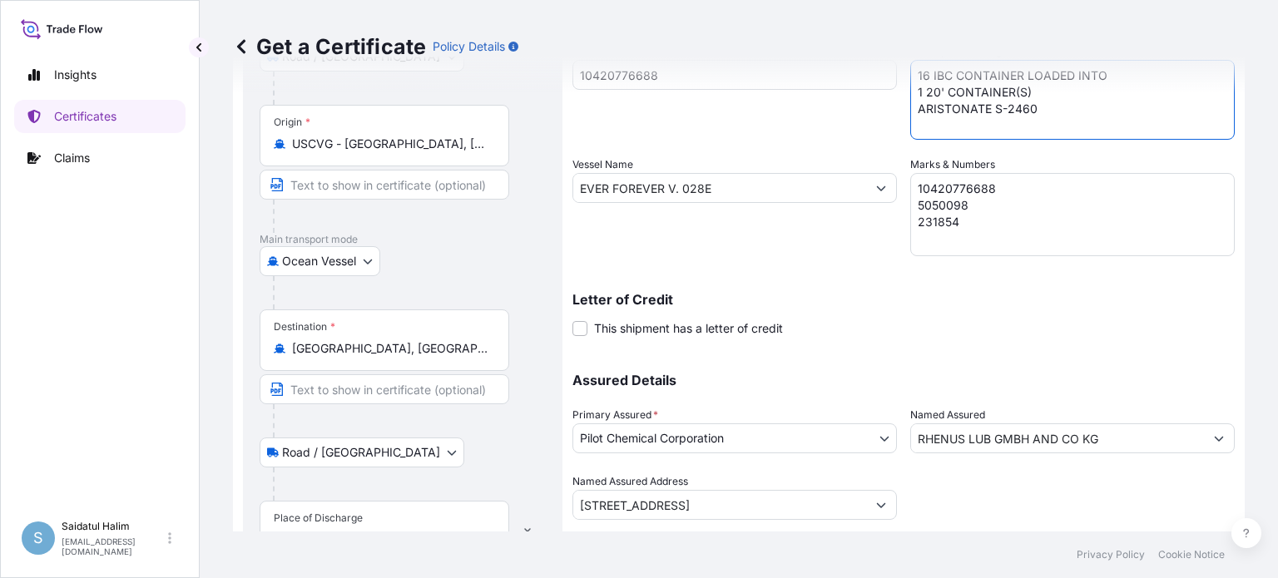
scroll to position [339, 0]
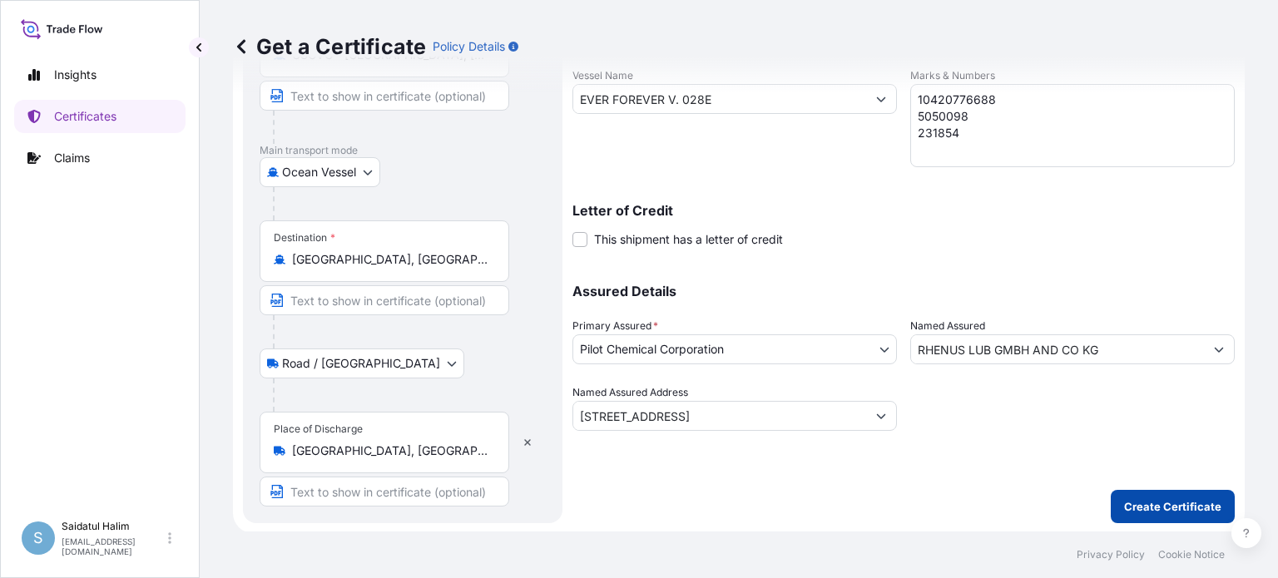
type textarea "16 IBC CONTAINER LOADED INTO 1 20' CONTAINER(S) ARISTONATE S-2460"
click at [1132, 504] on p "Create Certificate" at bounding box center [1172, 507] width 97 height 17
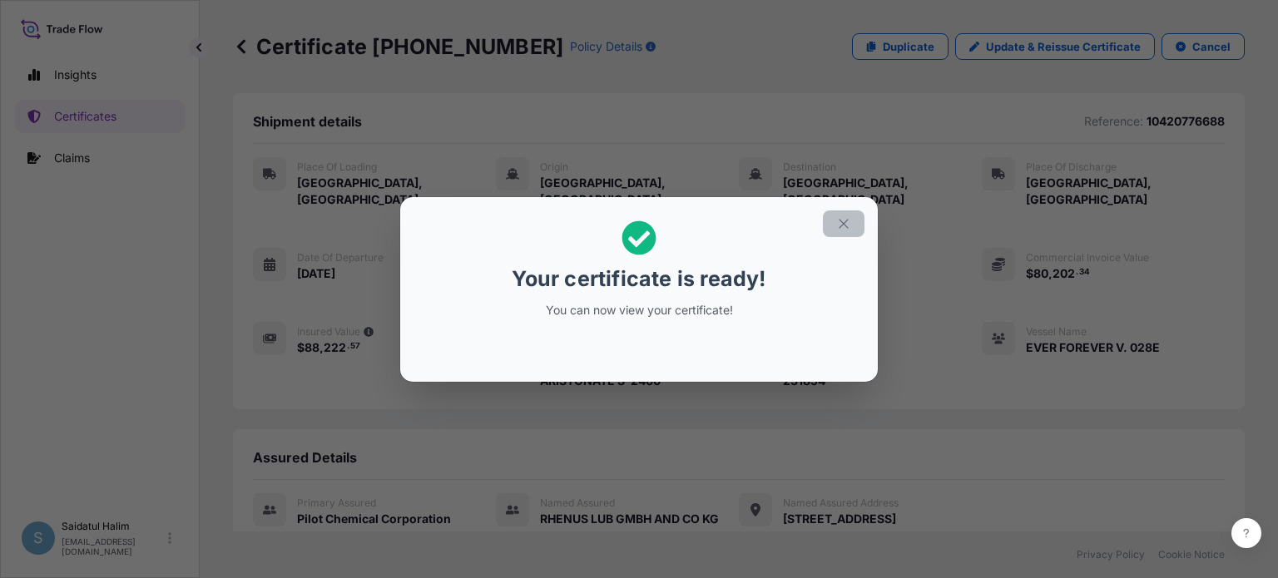
click at [844, 221] on icon "button" at bounding box center [843, 223] width 15 height 15
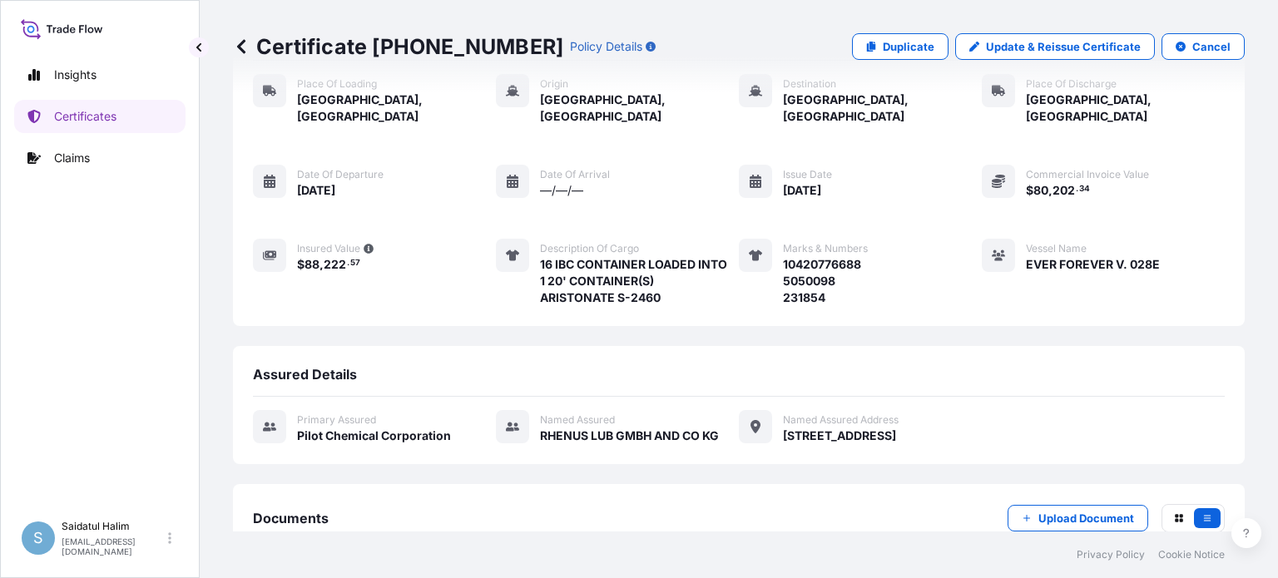
scroll to position [273, 0]
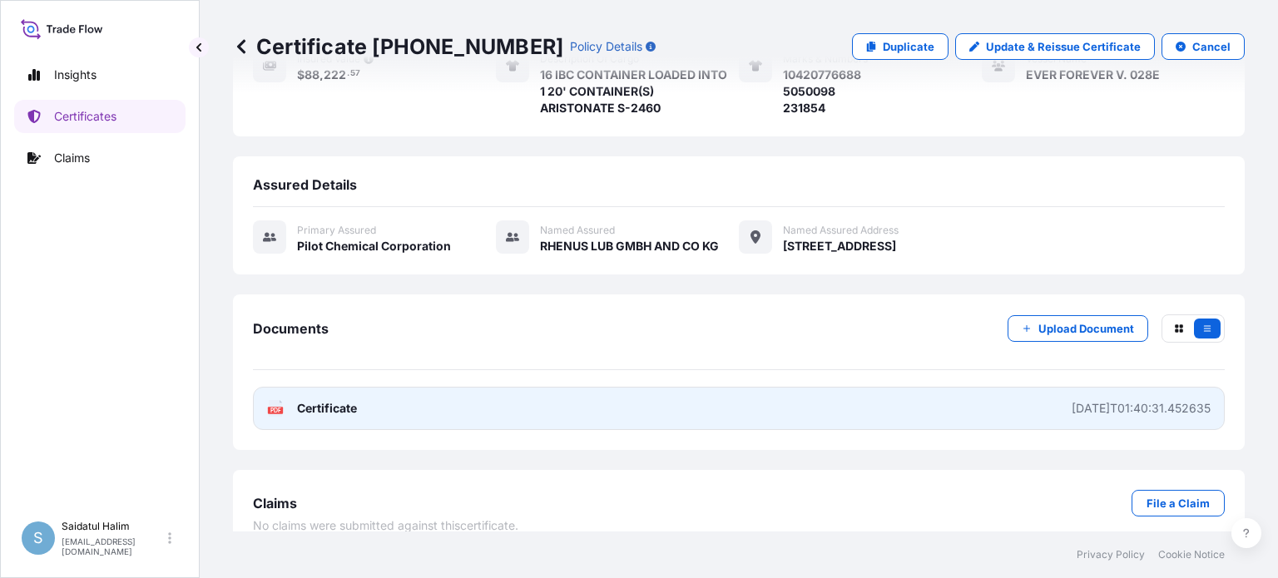
click at [833, 389] on link "PDF Certificate [DATE]T01:40:31.452635" at bounding box center [739, 408] width 972 height 43
